Goal: Task Accomplishment & Management: Use online tool/utility

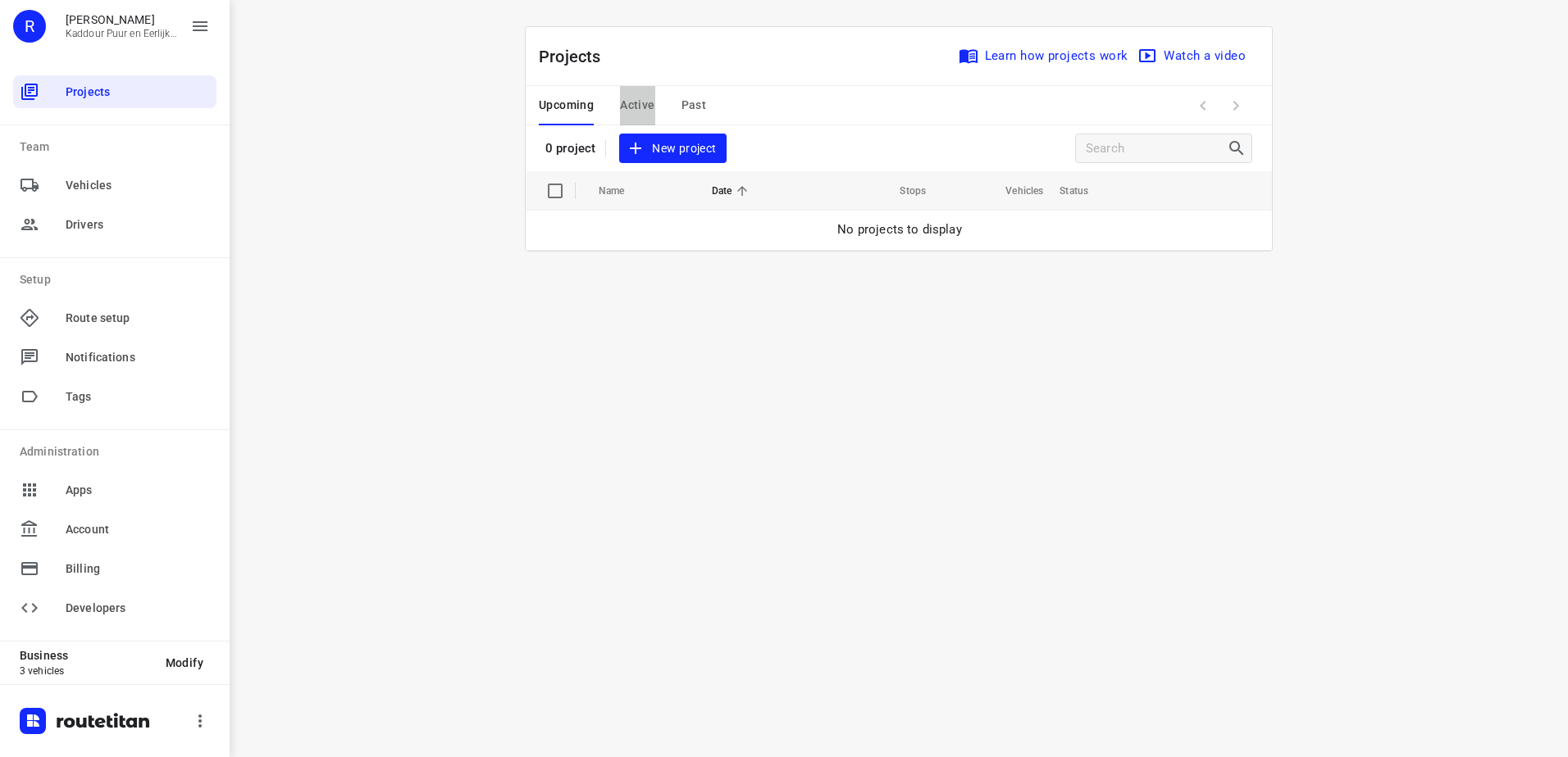
click at [643, 104] on span "Active" at bounding box center [637, 105] width 35 height 20
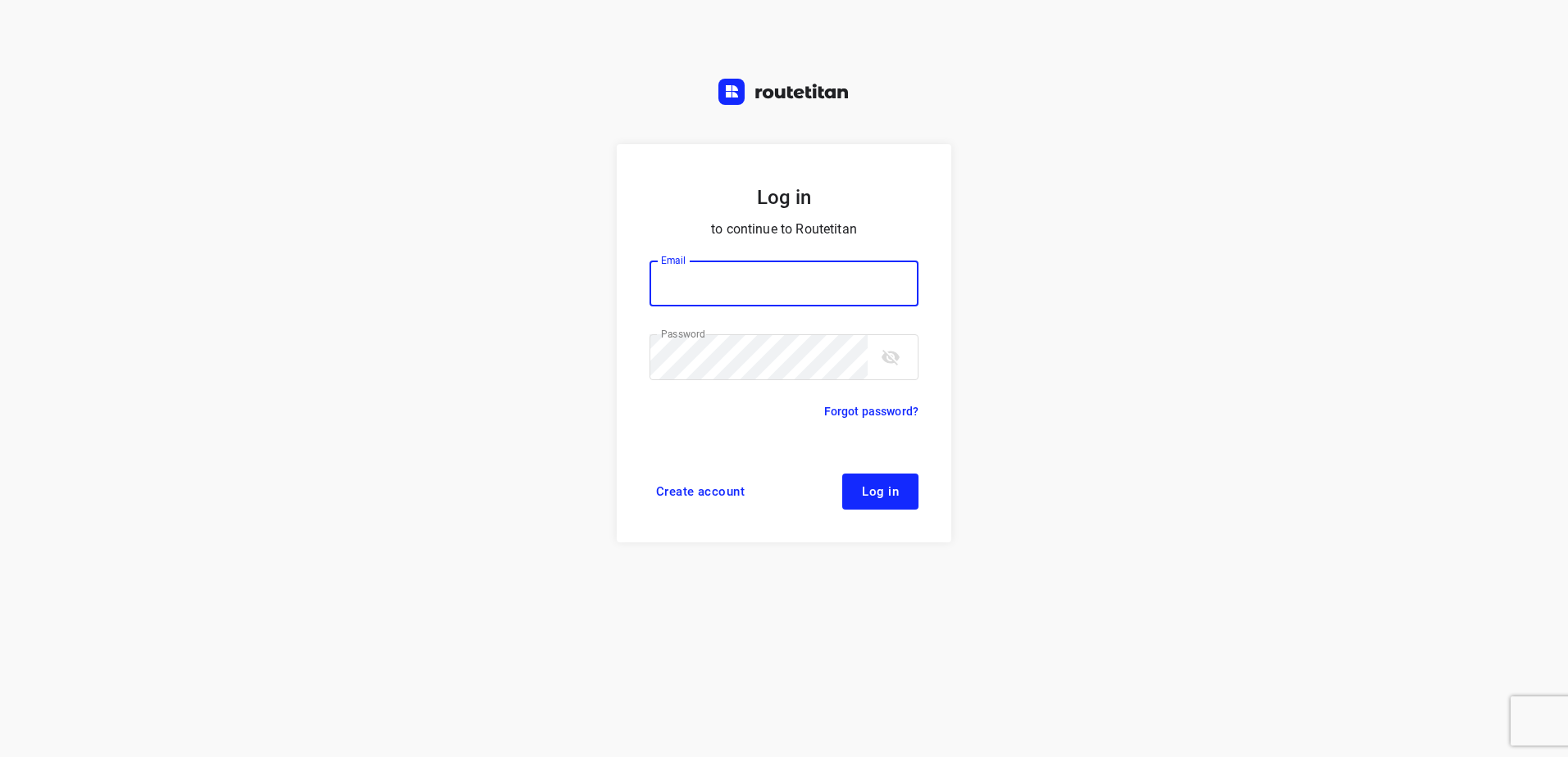
type input "[EMAIL_ADDRESS][DOMAIN_NAME]"
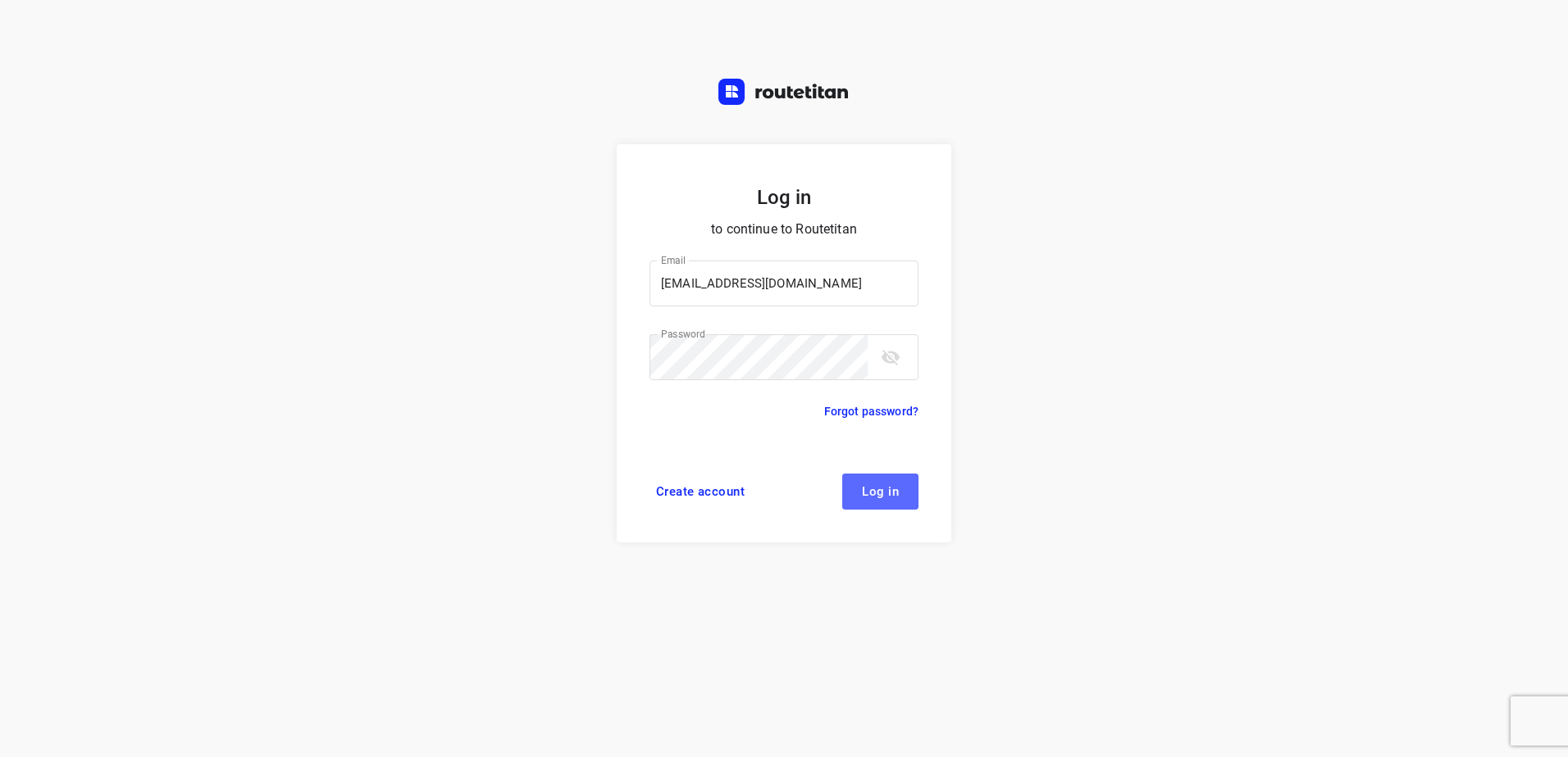
click at [896, 478] on button "Log in" at bounding box center [879, 491] width 76 height 36
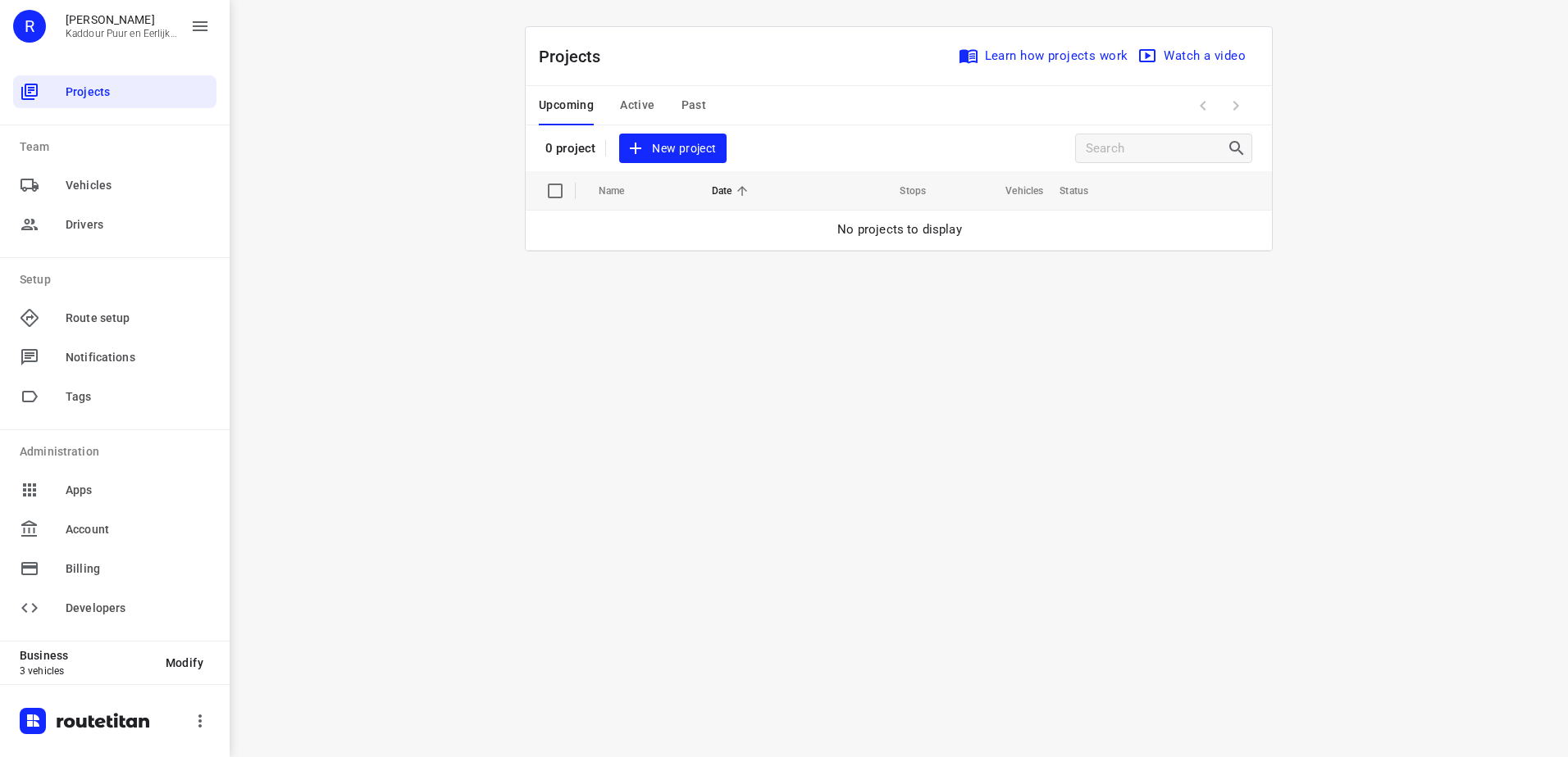
click at [647, 93] on button "Active" at bounding box center [637, 105] width 35 height 39
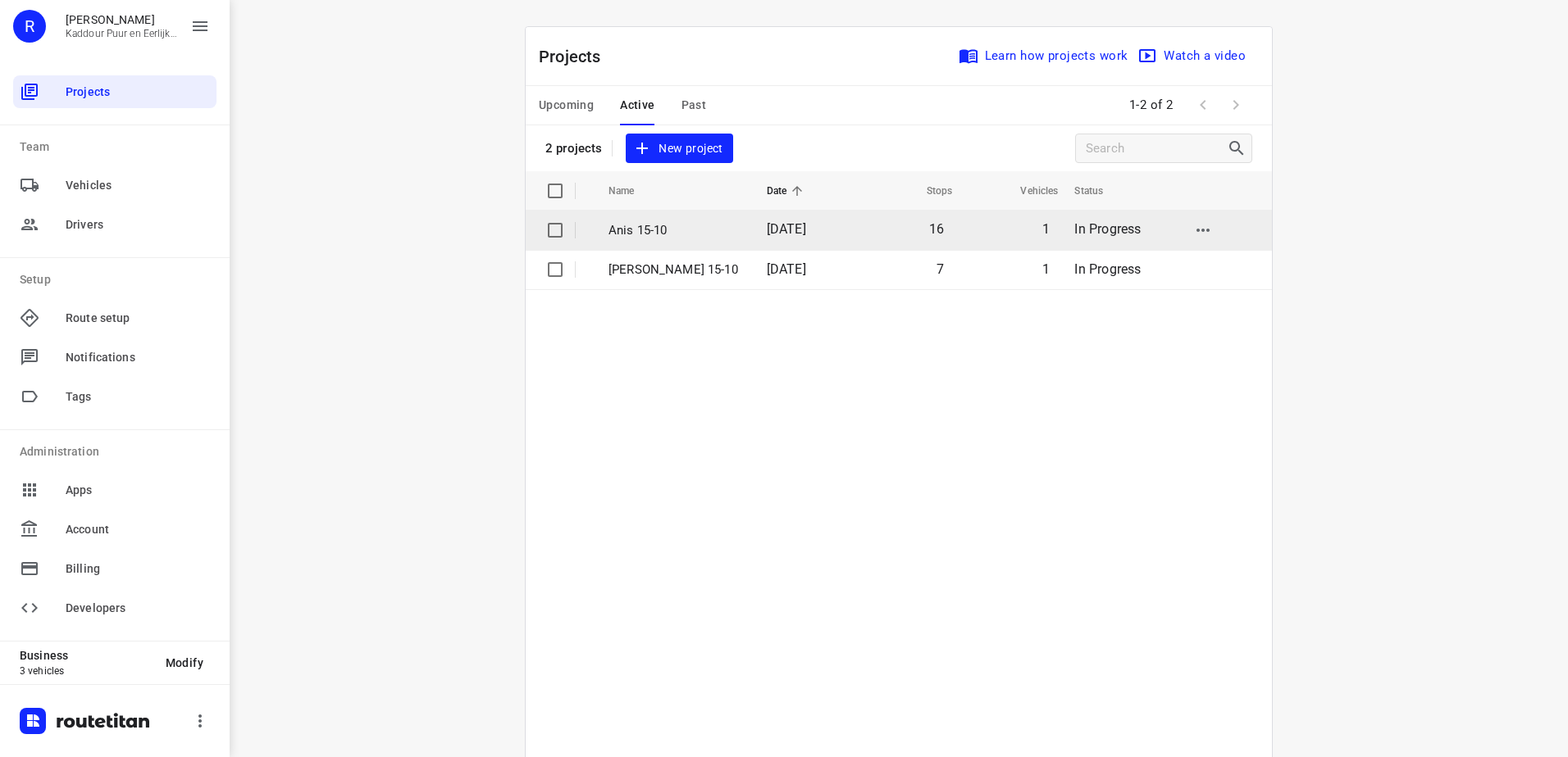
click at [655, 236] on p "Anis 15-10" at bounding box center [675, 230] width 134 height 19
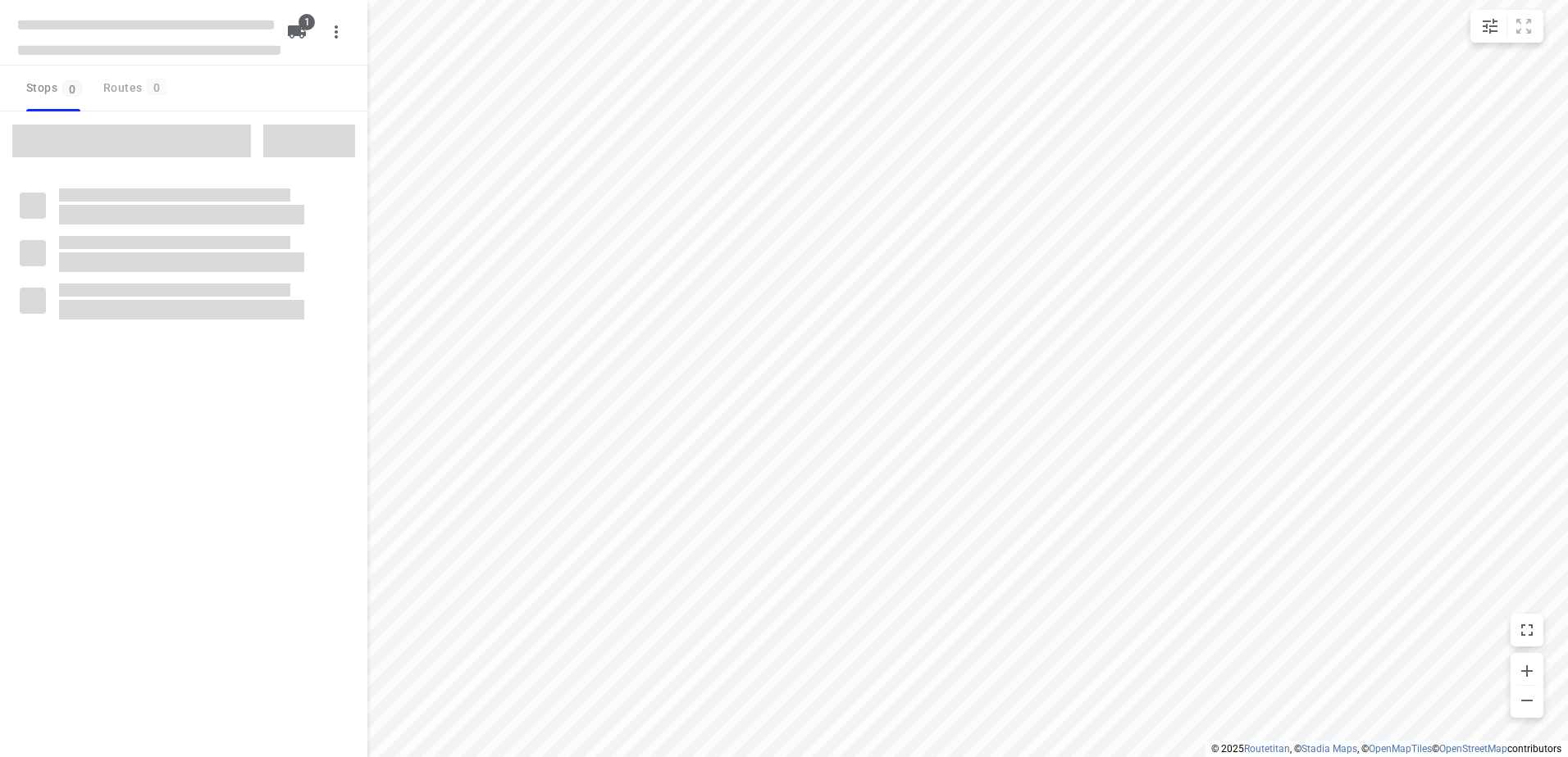
type input "distance"
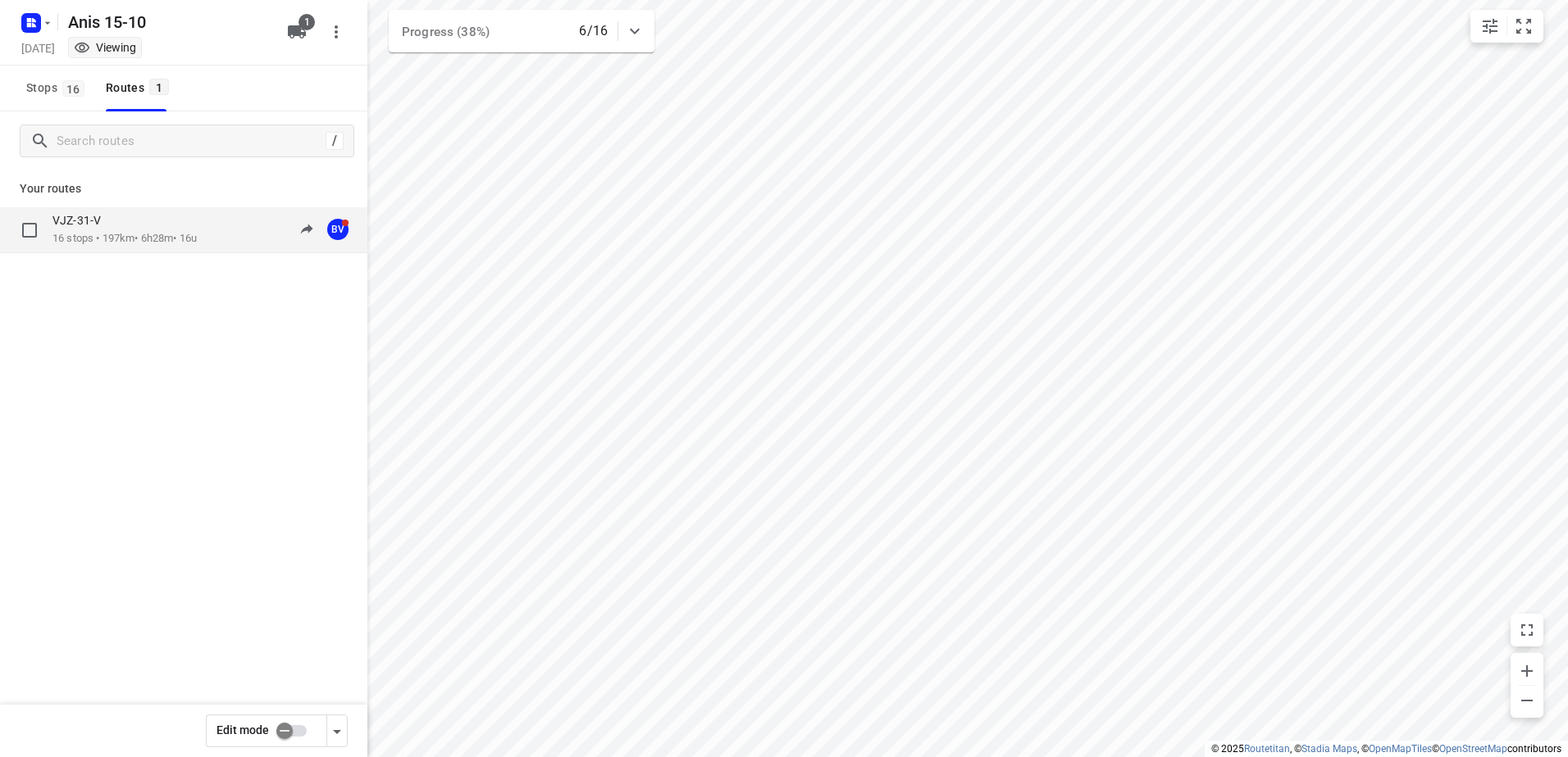
click at [122, 229] on div "VJZ-31-V" at bounding box center [124, 222] width 144 height 18
